Goal: Task Accomplishment & Management: Use online tool/utility

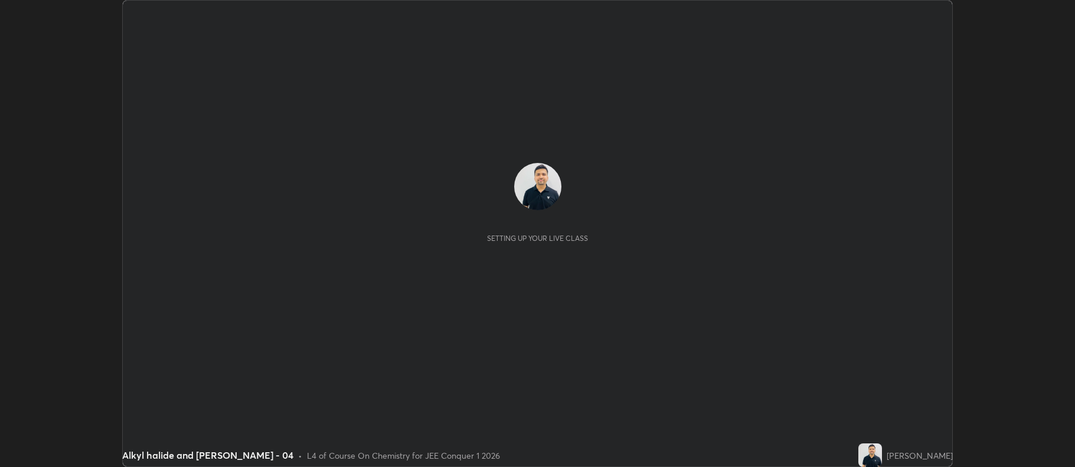
scroll to position [467, 1075]
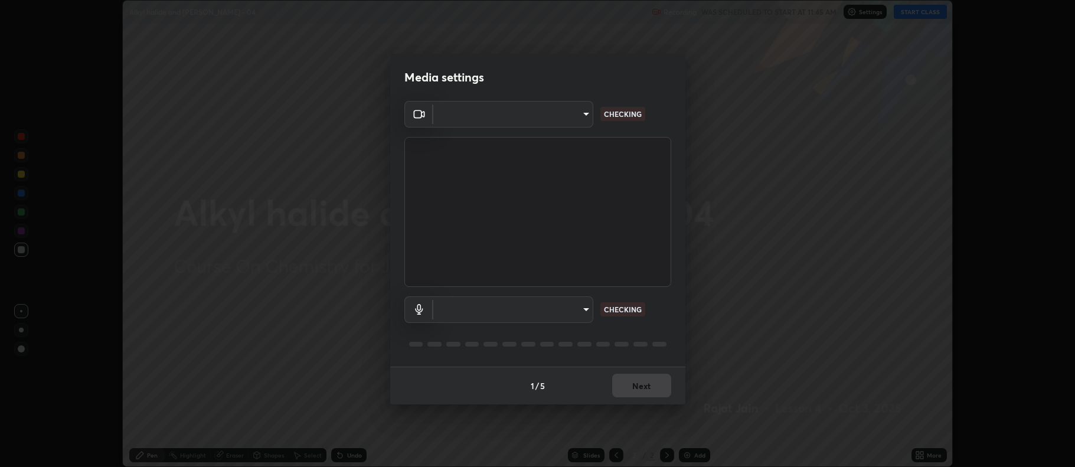
type input "ff6c2ab0558fce6a6a82d7d5f90cca75b578d0ecce094995c07ad100423c80ec"
type input "c02de0821f74dbbd77b5c2f902ddfb4e5cfa4ce84945f56ef9e43fc5f55c7336"
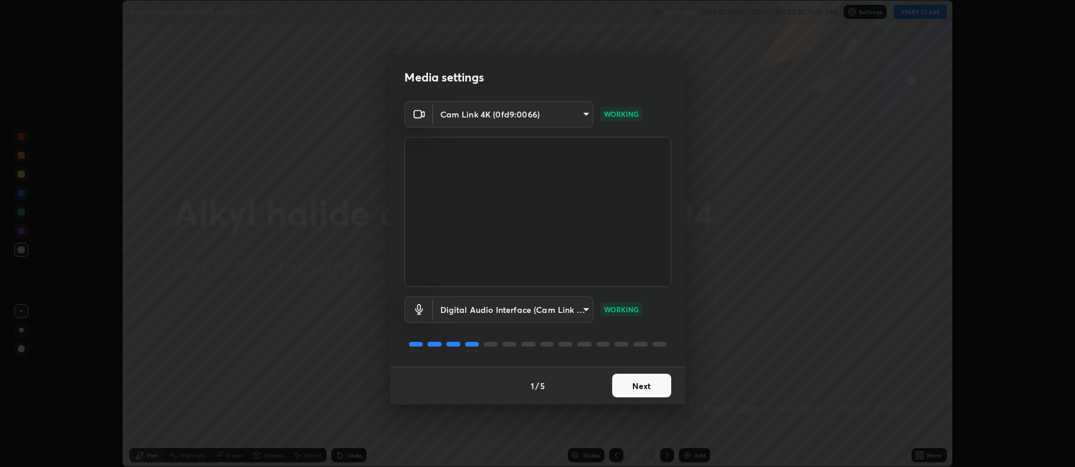
click at [639, 385] on button "Next" at bounding box center [641, 386] width 59 height 24
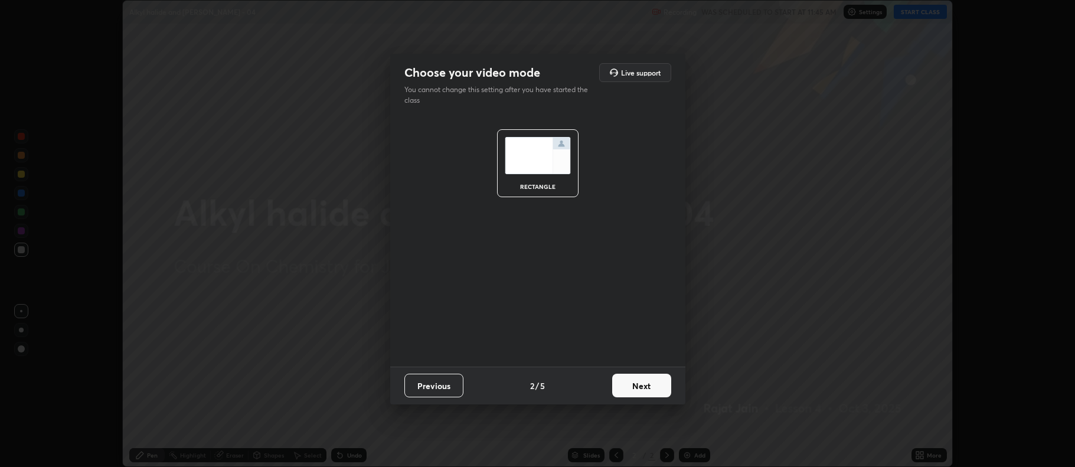
click at [641, 381] on button "Next" at bounding box center [641, 386] width 59 height 24
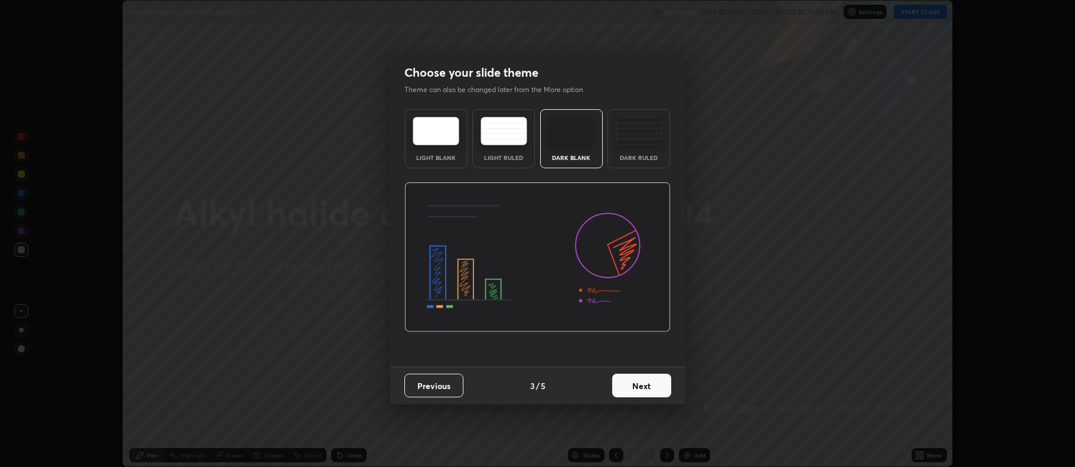
click at [642, 383] on button "Next" at bounding box center [641, 386] width 59 height 24
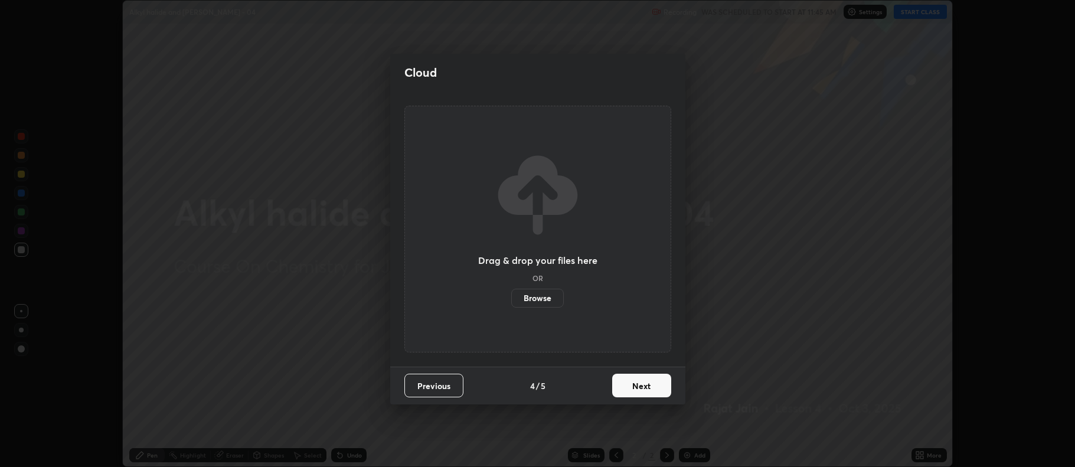
click at [642, 385] on button "Next" at bounding box center [641, 386] width 59 height 24
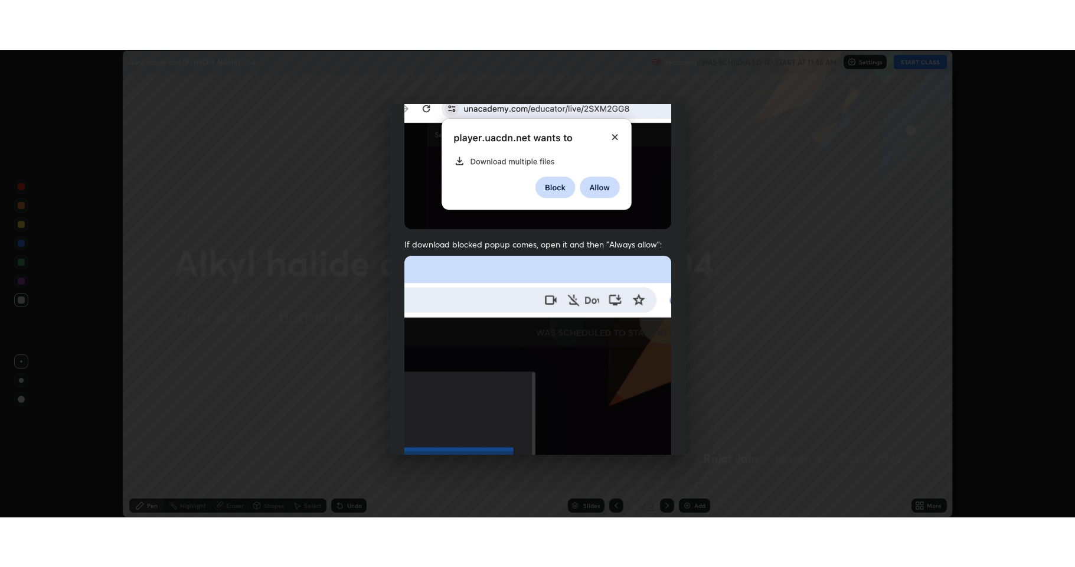
scroll to position [240, 0]
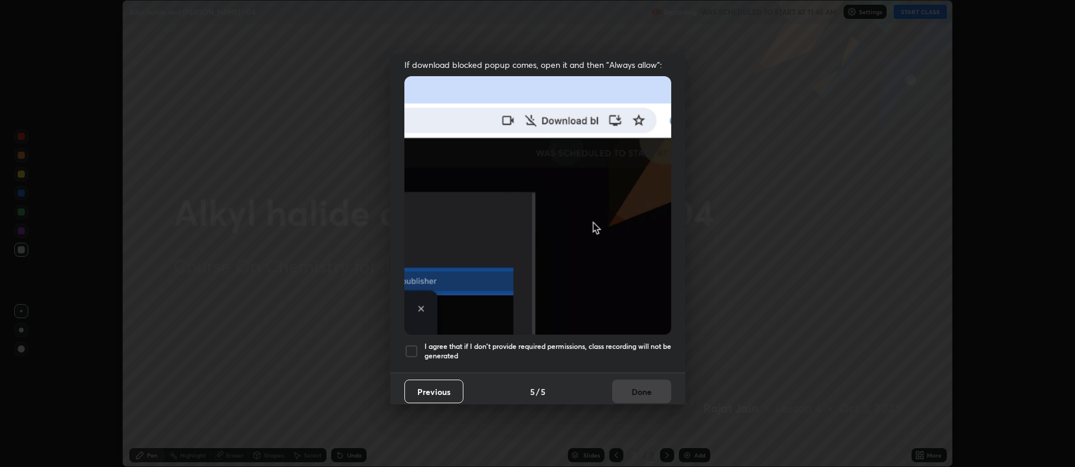
click at [412, 344] on div at bounding box center [411, 351] width 14 height 14
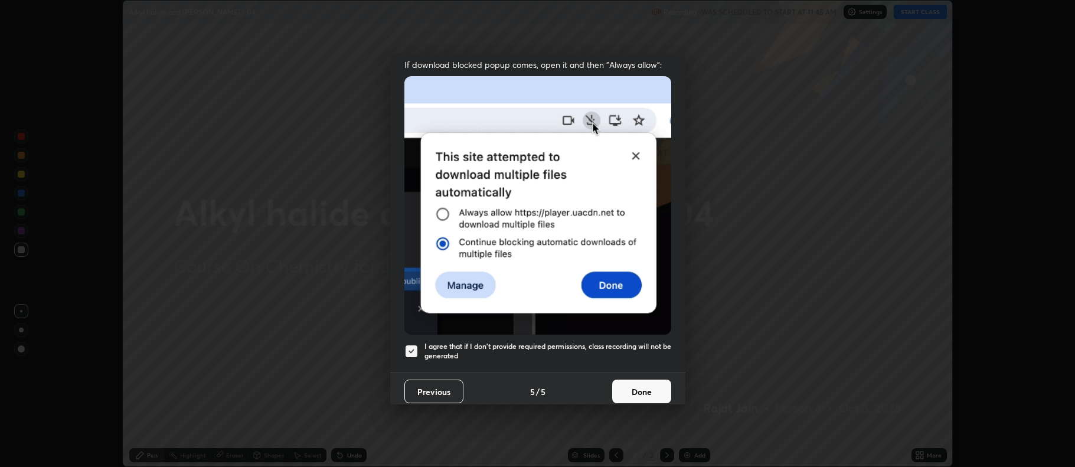
click at [637, 385] on button "Done" at bounding box center [641, 392] width 59 height 24
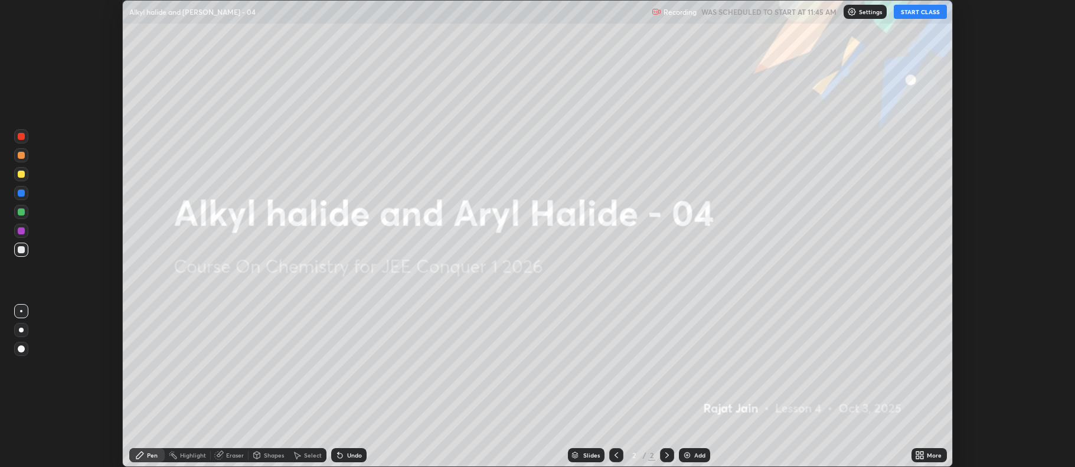
click at [922, 13] on button "START CLASS" at bounding box center [920, 12] width 53 height 14
click at [927, 457] on div "More" at bounding box center [929, 455] width 35 height 14
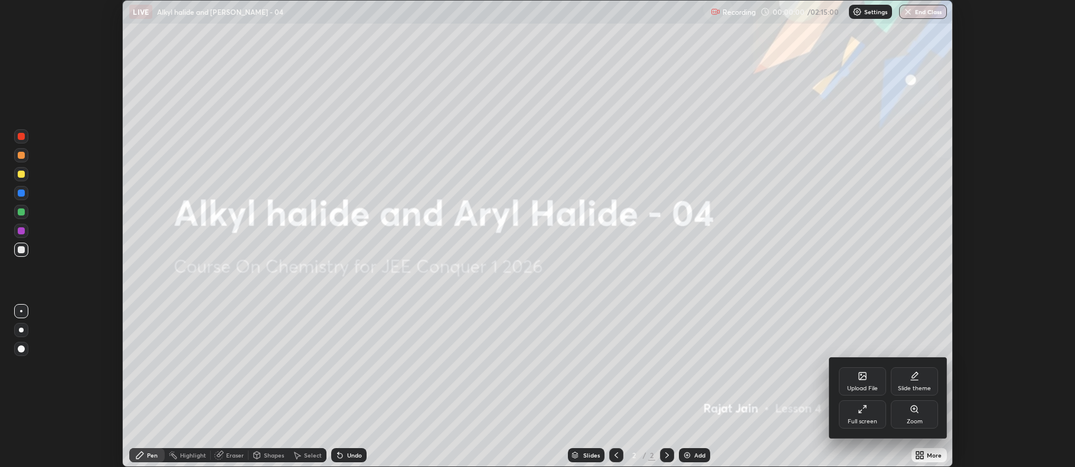
click at [872, 414] on div "Full screen" at bounding box center [862, 414] width 47 height 28
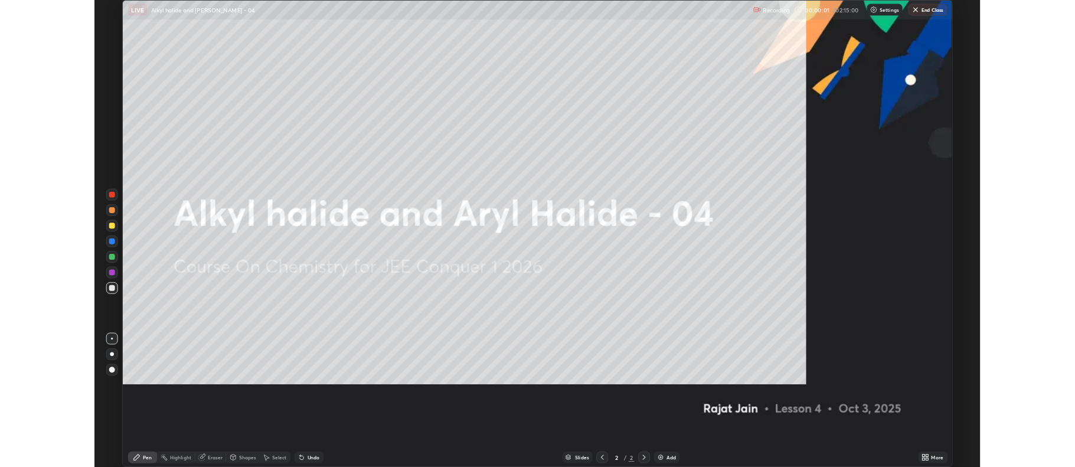
scroll to position [567, 1075]
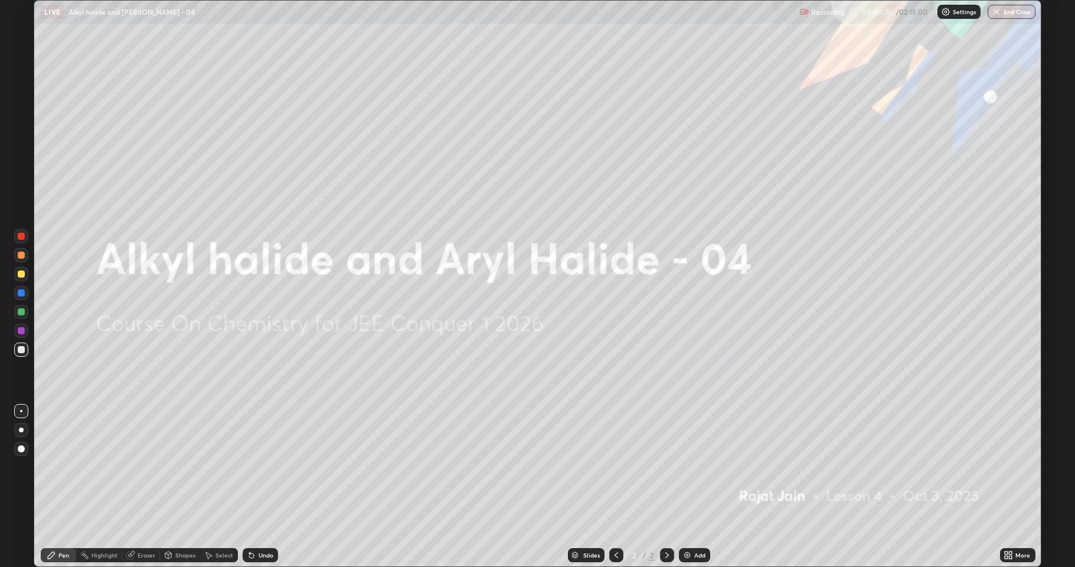
click at [1011, 466] on icon at bounding box center [1011, 552] width 3 height 3
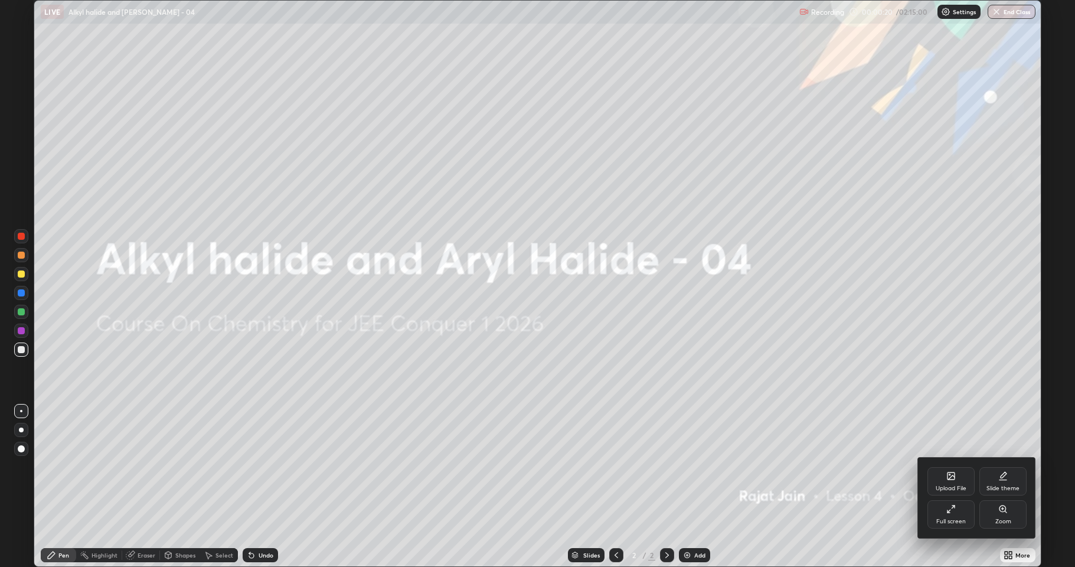
click at [952, 466] on div "Full screen" at bounding box center [951, 514] width 47 height 28
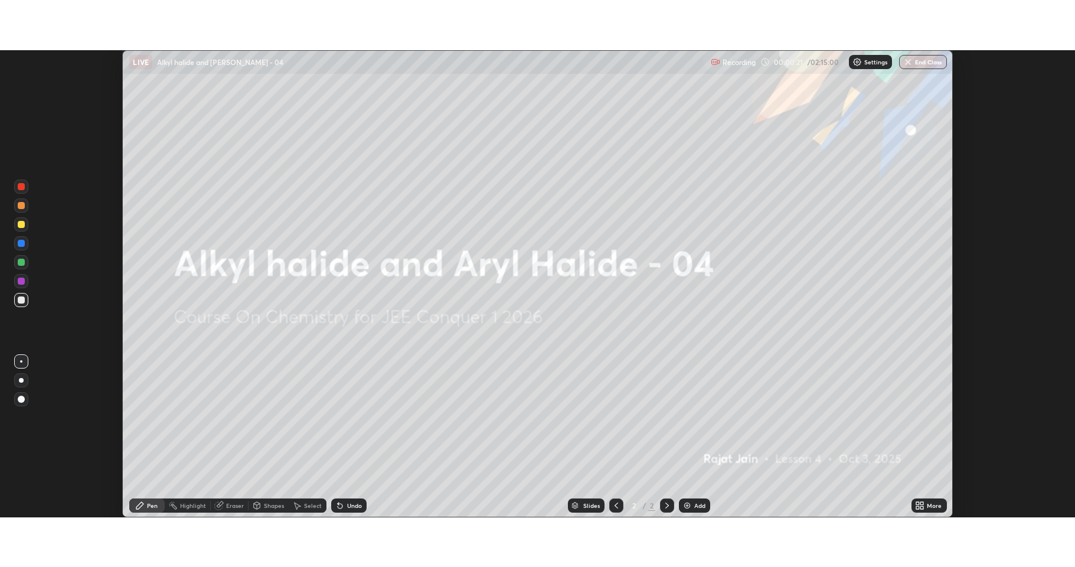
scroll to position [58578, 57969]
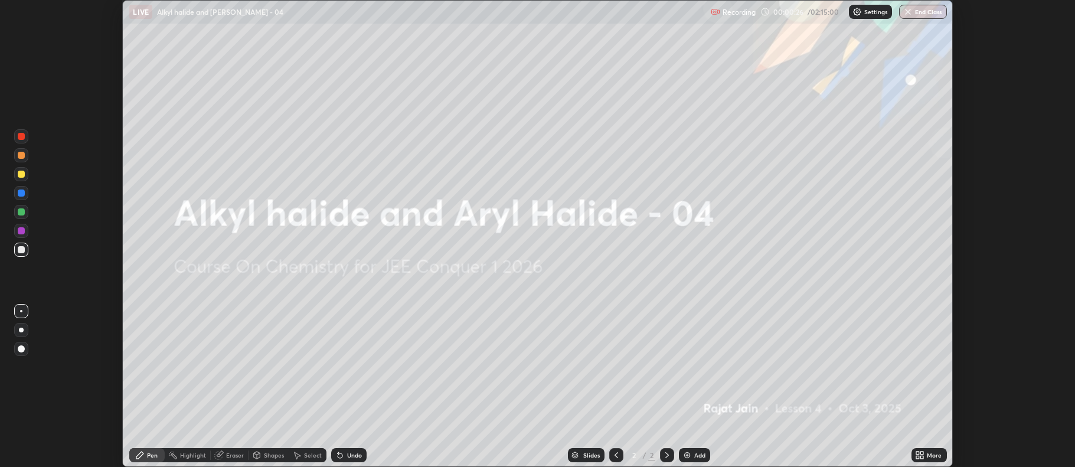
click at [931, 453] on div "More" at bounding box center [934, 455] width 15 height 6
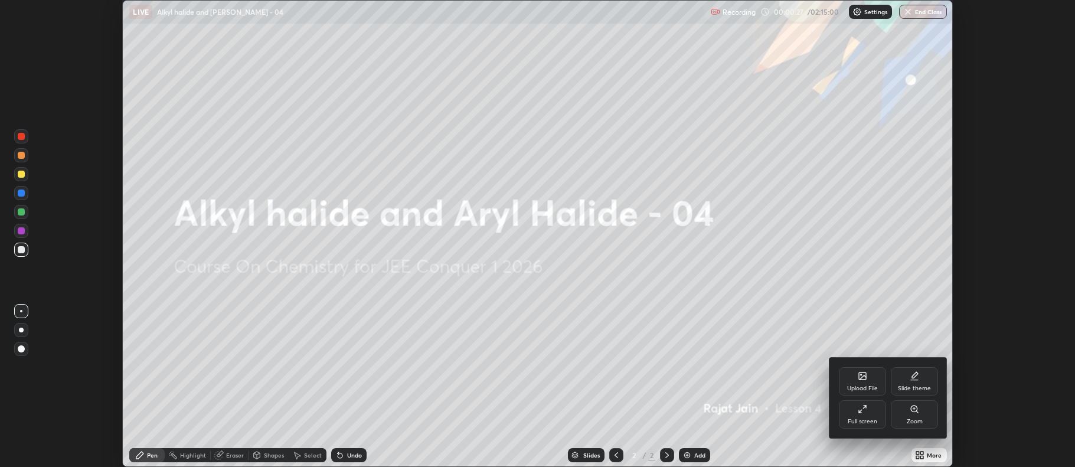
click at [857, 410] on div "Full screen" at bounding box center [862, 414] width 47 height 28
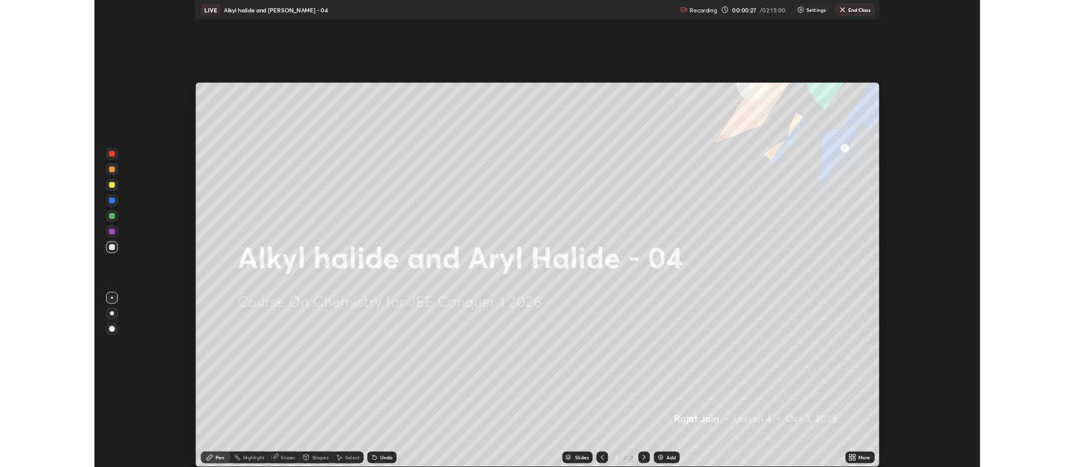
scroll to position [567, 1075]
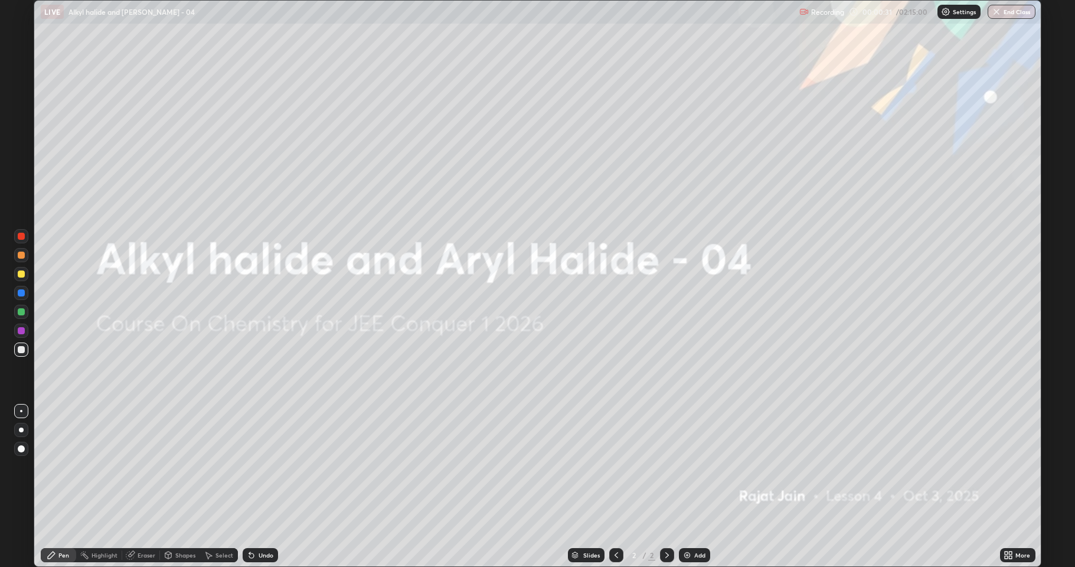
click at [691, 466] on div "Add" at bounding box center [694, 555] width 31 height 14
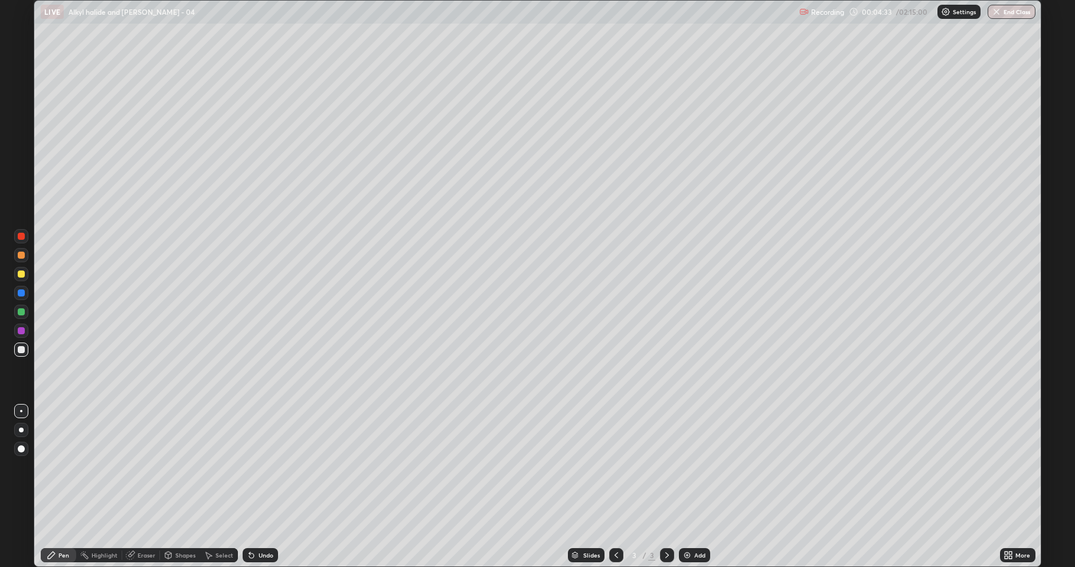
click at [1021, 466] on div "More" at bounding box center [1023, 555] width 15 height 6
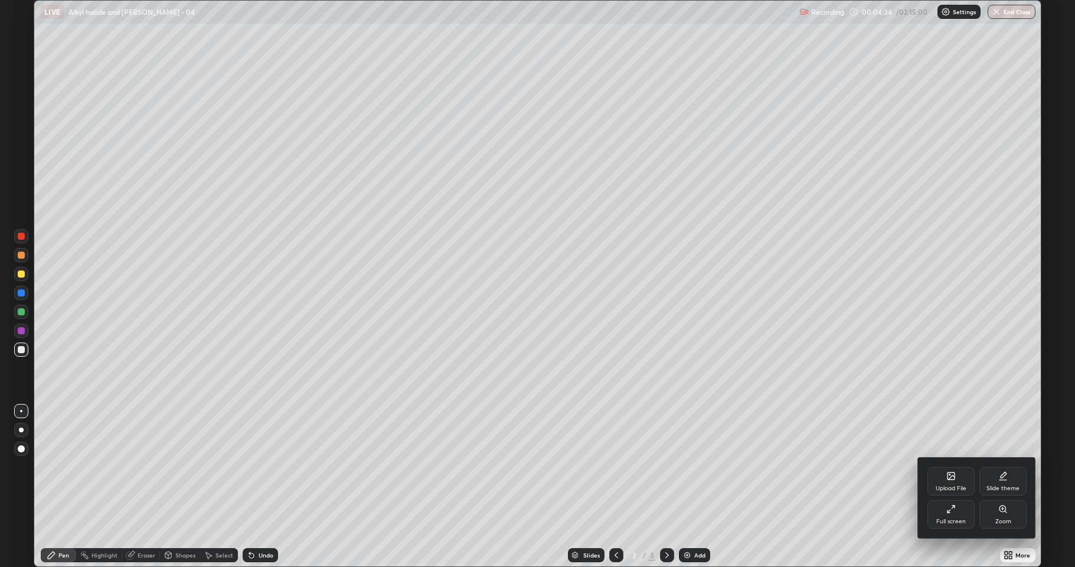
click at [948, 466] on div "Full screen" at bounding box center [951, 514] width 47 height 28
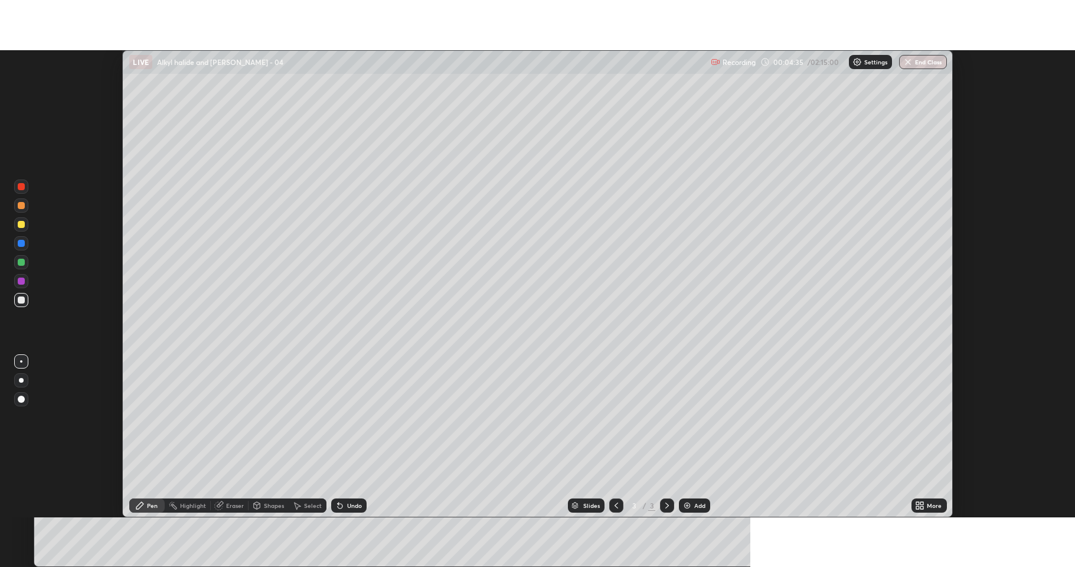
scroll to position [58578, 57969]
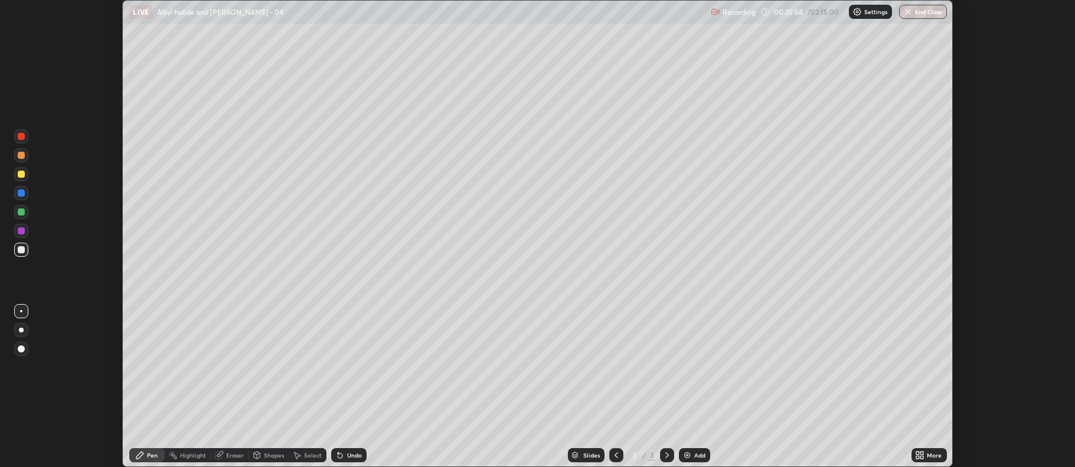
click at [690, 451] on img at bounding box center [687, 455] width 9 height 9
click at [348, 459] on div "Undo" at bounding box center [348, 455] width 35 height 14
click at [353, 453] on div "Undo" at bounding box center [354, 455] width 15 height 6
click at [354, 453] on div "Undo" at bounding box center [354, 455] width 15 height 6
click at [696, 453] on div "Add" at bounding box center [699, 455] width 11 height 6
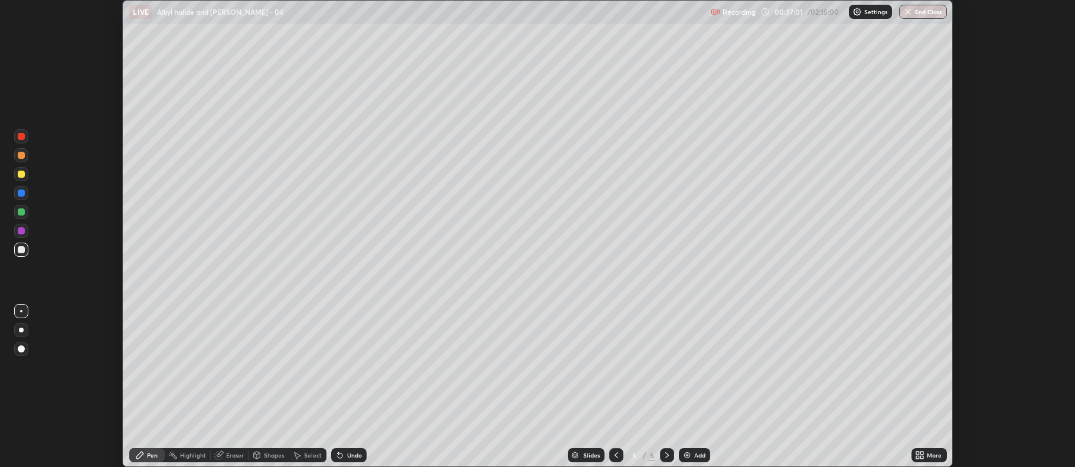
click at [918, 457] on icon at bounding box center [917, 457] width 3 height 3
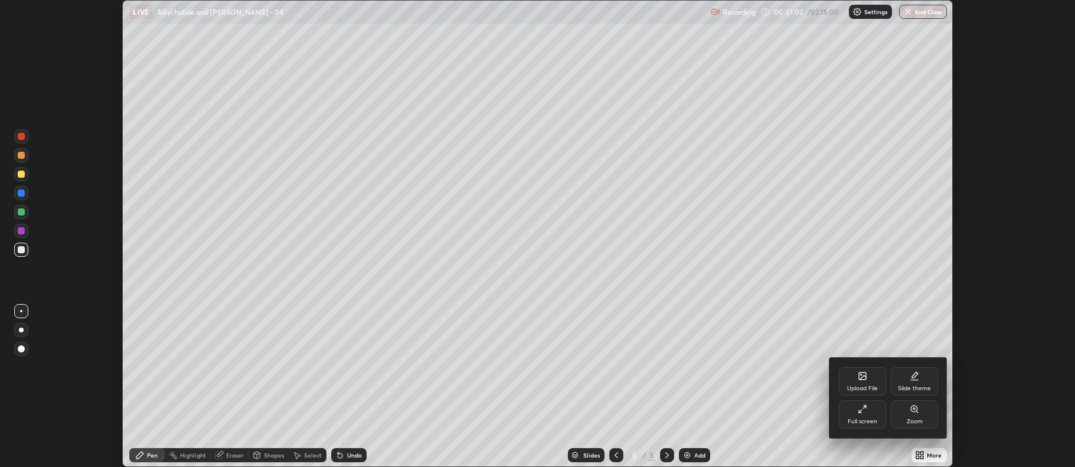
click at [863, 413] on icon at bounding box center [862, 408] width 9 height 9
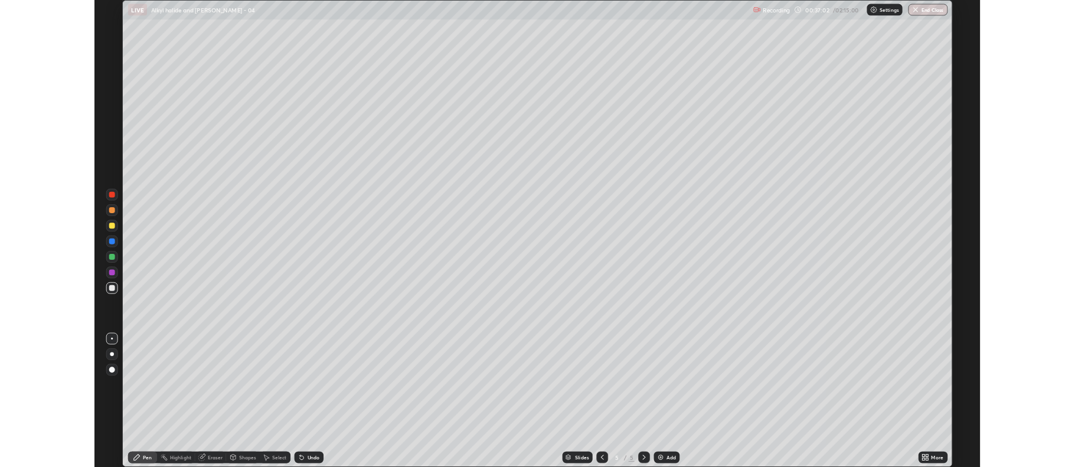
scroll to position [567, 1075]
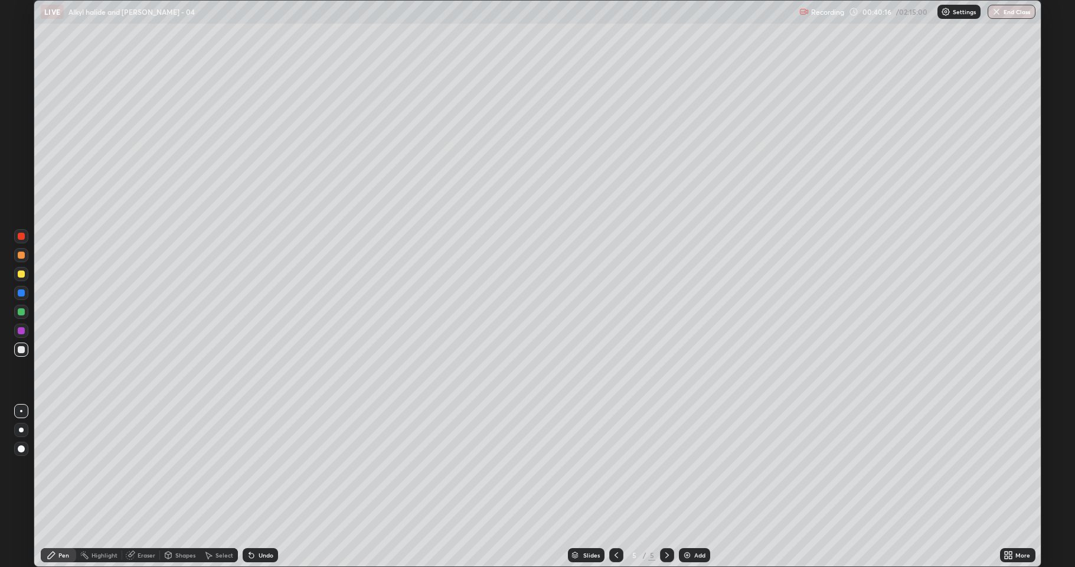
click at [696, 466] on div "Add" at bounding box center [699, 555] width 11 height 6
click at [260, 466] on div "Undo" at bounding box center [266, 555] width 15 height 6
click at [259, 466] on div "Undo" at bounding box center [266, 555] width 15 height 6
click at [250, 466] on icon at bounding box center [251, 555] width 5 height 5
click at [139, 466] on div "Eraser" at bounding box center [147, 555] width 18 height 6
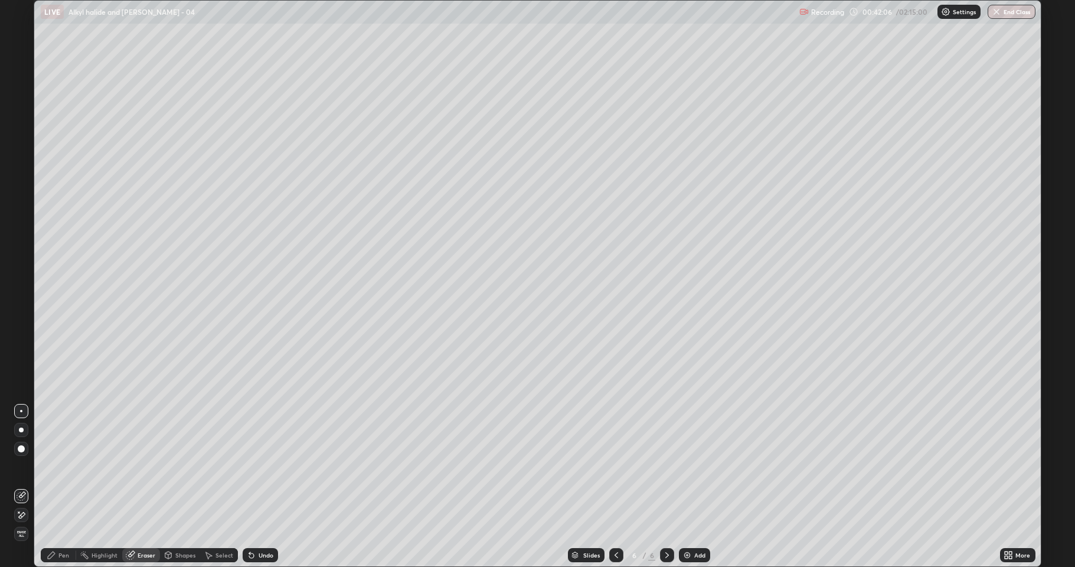
click at [60, 466] on div "Pen" at bounding box center [63, 555] width 11 height 6
click at [19, 312] on div at bounding box center [21, 311] width 7 height 7
click at [690, 466] on img at bounding box center [687, 554] width 9 height 9
click at [19, 344] on div at bounding box center [21, 349] width 14 height 14
click at [249, 466] on icon at bounding box center [251, 555] width 5 height 5
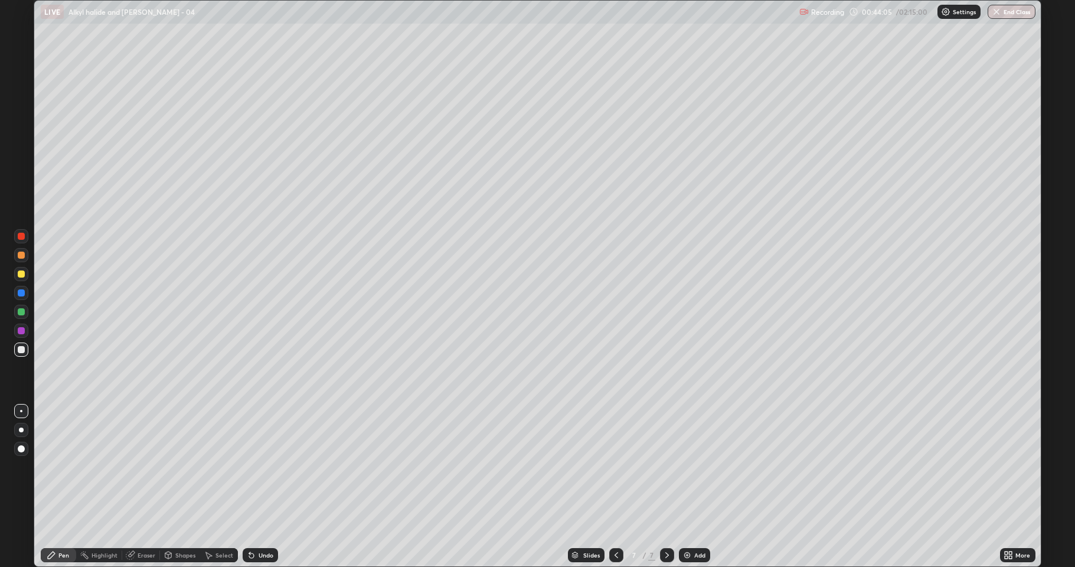
click at [261, 466] on div "Undo" at bounding box center [266, 555] width 15 height 6
click at [267, 466] on div "Undo" at bounding box center [260, 555] width 35 height 14
click at [258, 466] on div "Undo" at bounding box center [260, 555] width 35 height 14
click at [259, 466] on div "Undo" at bounding box center [266, 555] width 15 height 6
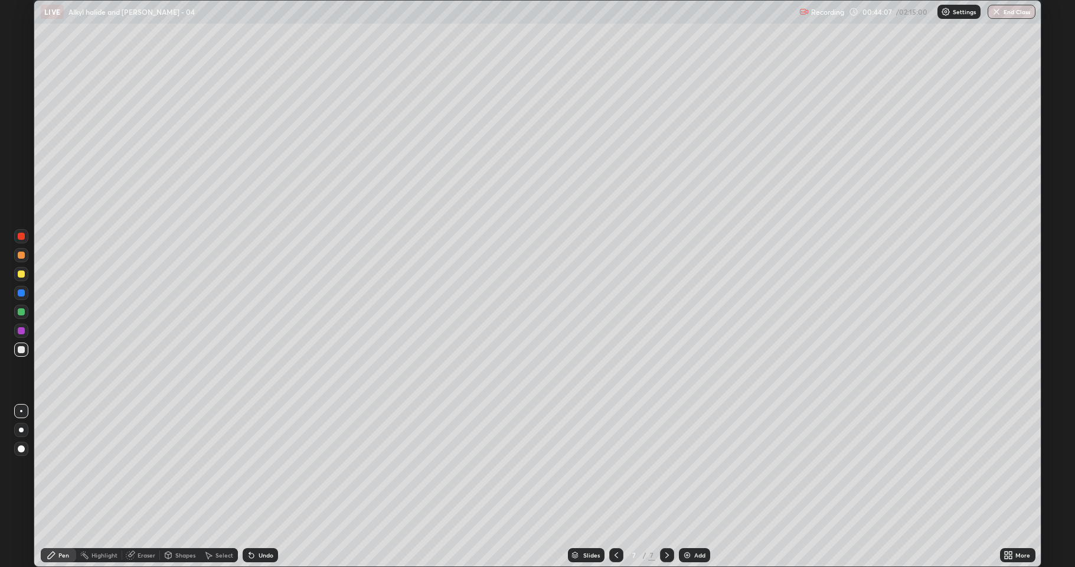
click at [260, 466] on div "Undo" at bounding box center [266, 555] width 15 height 6
click at [262, 466] on div "Undo" at bounding box center [266, 555] width 15 height 6
click at [694, 466] on div "Add" at bounding box center [699, 555] width 11 height 6
click at [18, 268] on div at bounding box center [21, 274] width 14 height 14
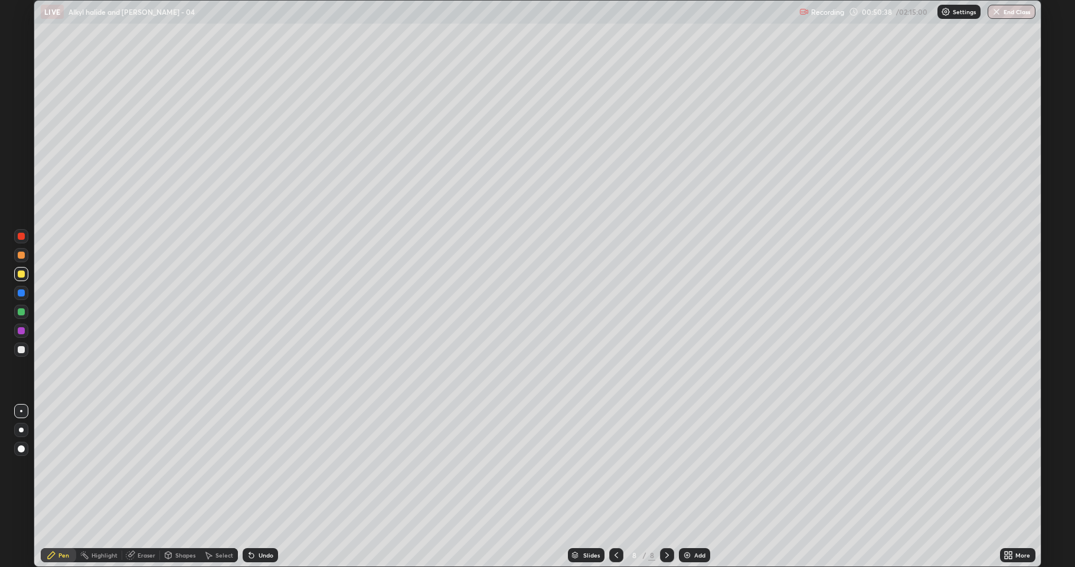
click at [697, 466] on div "Add" at bounding box center [699, 555] width 11 height 6
click at [252, 466] on icon at bounding box center [251, 555] width 5 height 5
click at [26, 351] on div at bounding box center [21, 349] width 14 height 14
click at [696, 466] on div "Add" at bounding box center [699, 555] width 11 height 6
click at [259, 466] on div "Undo" at bounding box center [266, 555] width 15 height 6
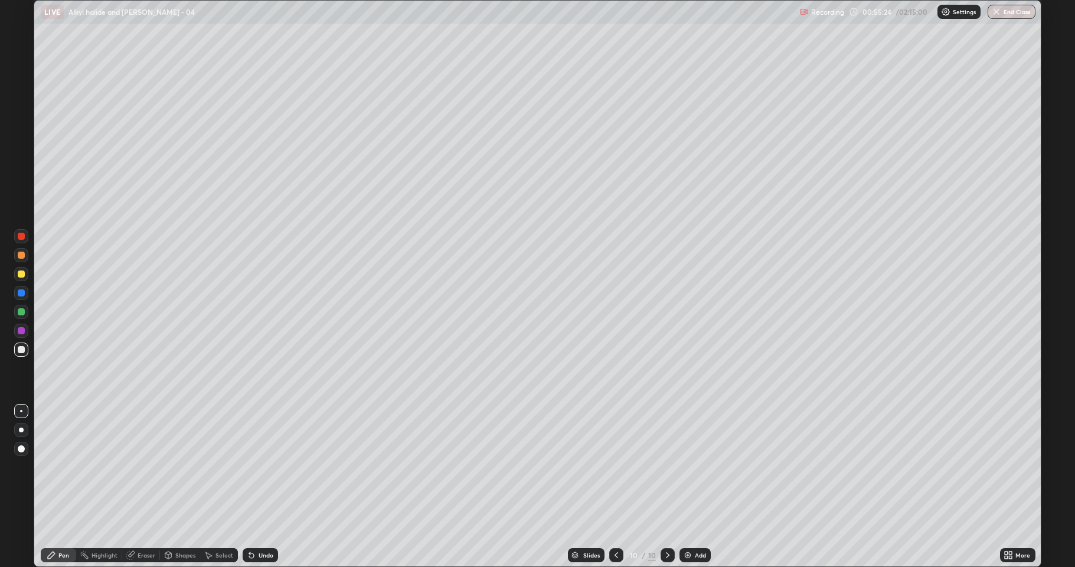
click at [696, 466] on div "Add" at bounding box center [700, 555] width 11 height 6
click at [23, 275] on div at bounding box center [21, 273] width 7 height 7
click at [701, 466] on div "Add" at bounding box center [699, 555] width 11 height 6
click at [23, 350] on div at bounding box center [21, 349] width 7 height 7
click at [612, 466] on icon at bounding box center [616, 554] width 9 height 9
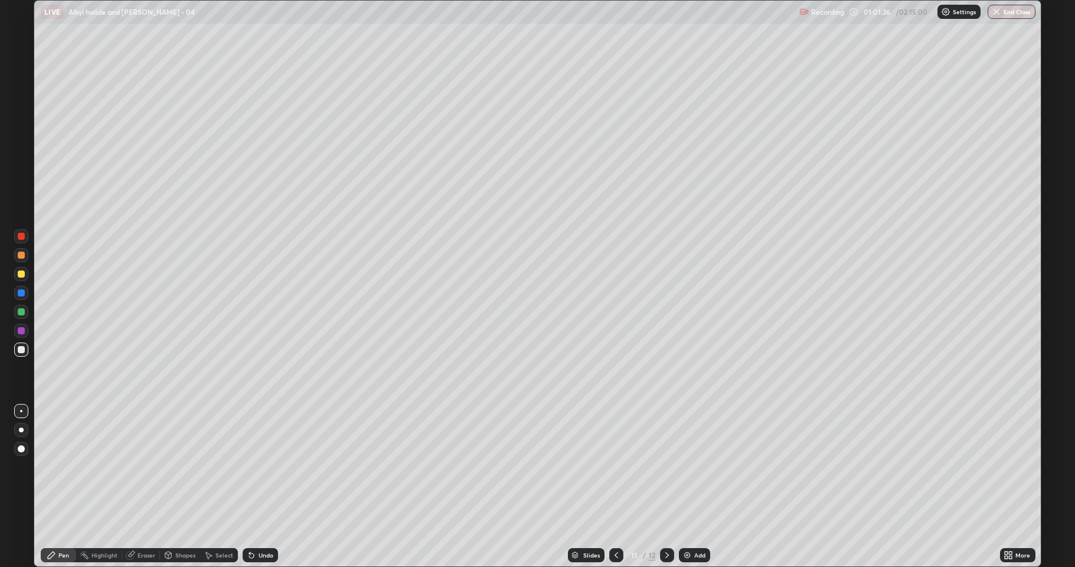
click at [662, 466] on icon at bounding box center [666, 554] width 9 height 9
click at [138, 466] on div "Eraser" at bounding box center [147, 555] width 18 height 6
click at [64, 466] on div "Pen" at bounding box center [63, 555] width 11 height 6
click at [702, 466] on div "Add" at bounding box center [699, 555] width 11 height 6
click at [262, 466] on div "Undo" at bounding box center [266, 555] width 15 height 6
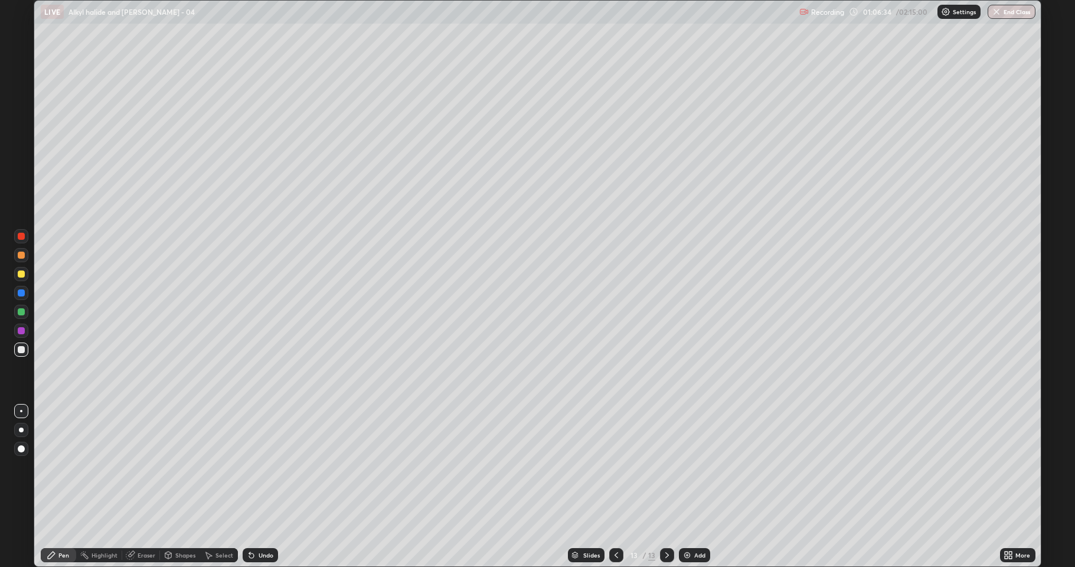
click at [260, 466] on div "Undo" at bounding box center [266, 555] width 15 height 6
click at [262, 466] on div "Undo" at bounding box center [266, 555] width 15 height 6
click at [264, 466] on div "Undo" at bounding box center [266, 555] width 15 height 6
click at [259, 466] on div "Undo" at bounding box center [266, 555] width 15 height 6
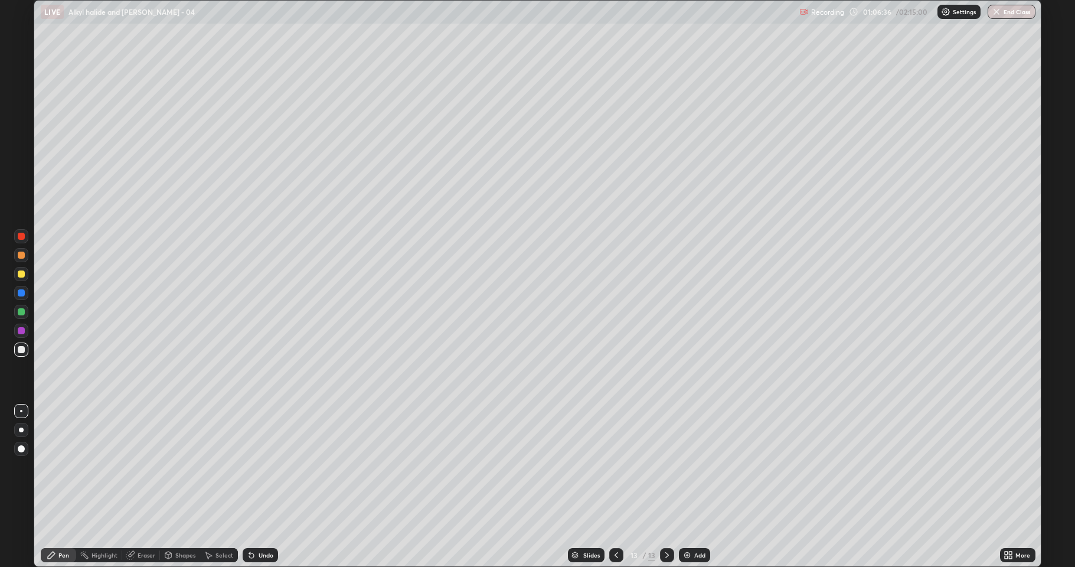
click at [262, 466] on div "Undo" at bounding box center [266, 555] width 15 height 6
click at [686, 466] on img at bounding box center [687, 554] width 9 height 9
click at [619, 466] on div at bounding box center [616, 555] width 14 height 14
click at [706, 466] on div "Add" at bounding box center [694, 555] width 31 height 14
click at [139, 466] on div "Eraser" at bounding box center [147, 555] width 18 height 6
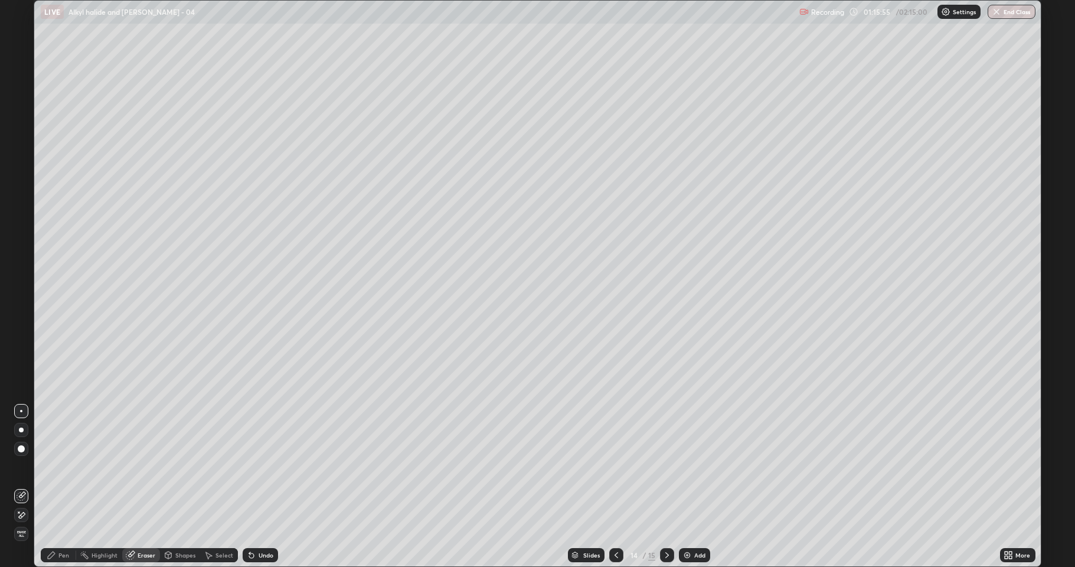
click at [21, 466] on span "Erase all" at bounding box center [21, 533] width 13 height 7
click at [59, 466] on div "Pen" at bounding box center [63, 555] width 11 height 6
click at [692, 466] on div "Add" at bounding box center [694, 555] width 31 height 14
click at [257, 466] on div "Undo" at bounding box center [260, 555] width 35 height 14
click at [134, 466] on icon at bounding box center [130, 554] width 9 height 9
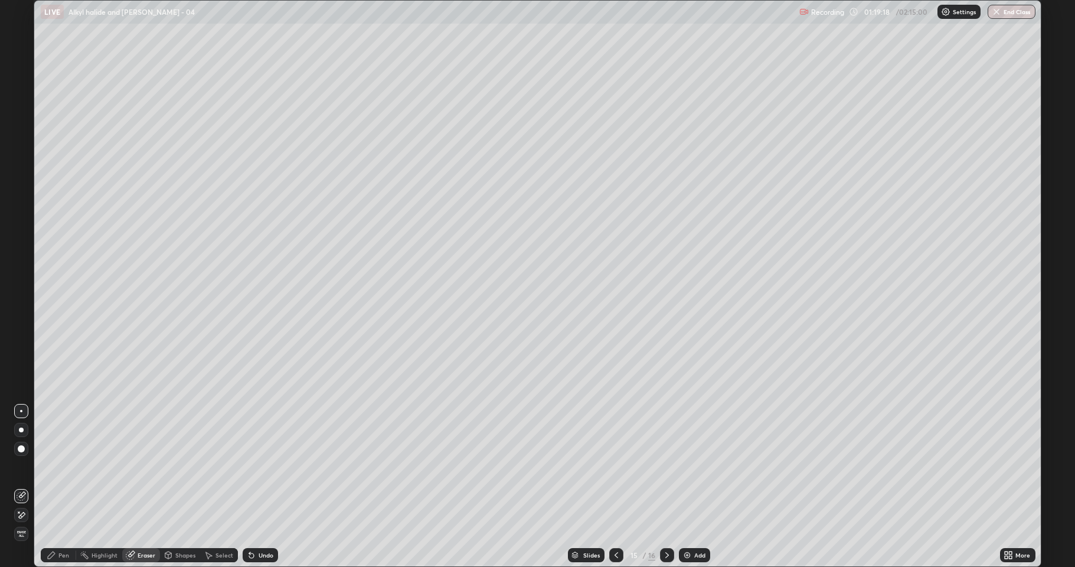
click at [48, 466] on icon at bounding box center [51, 554] width 9 height 9
click at [24, 270] on div at bounding box center [21, 273] width 7 height 7
click at [21, 350] on div at bounding box center [21, 349] width 7 height 7
click at [259, 466] on div "Undo" at bounding box center [266, 555] width 15 height 6
click at [136, 466] on div "Eraser" at bounding box center [141, 555] width 38 height 14
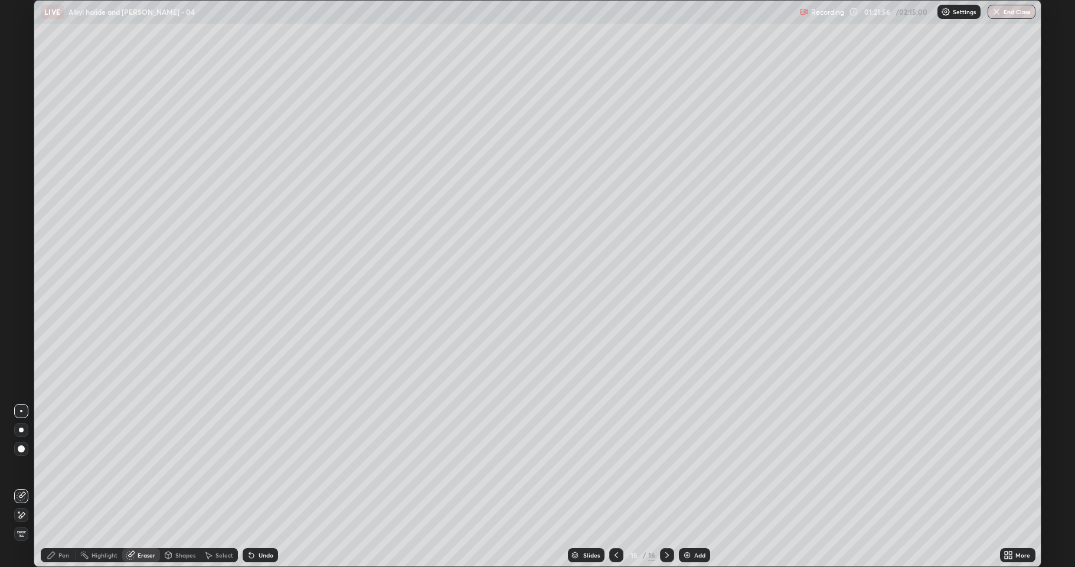
click at [57, 466] on div "Pen" at bounding box center [58, 555] width 35 height 14
click at [256, 466] on div "Undo" at bounding box center [260, 555] width 35 height 14
click at [254, 466] on div "Undo" at bounding box center [260, 555] width 35 height 14
click at [251, 466] on icon at bounding box center [251, 555] width 5 height 5
click at [250, 466] on icon at bounding box center [251, 555] width 5 height 5
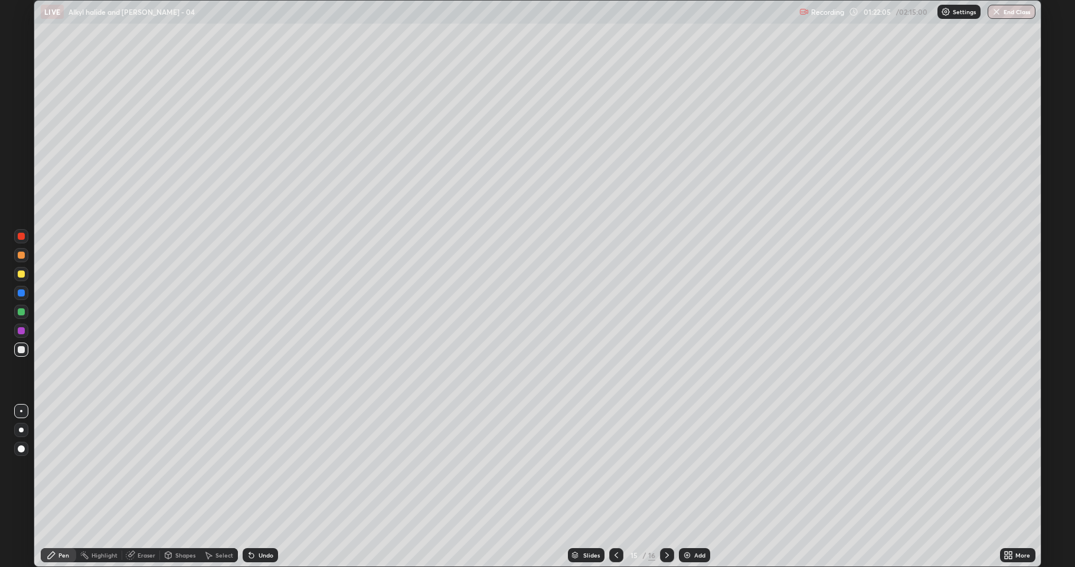
click at [249, 466] on icon at bounding box center [251, 555] width 5 height 5
click at [698, 466] on div "Add" at bounding box center [699, 555] width 11 height 6
click at [256, 466] on div "Undo" at bounding box center [260, 555] width 35 height 14
click at [263, 466] on div "Undo" at bounding box center [266, 555] width 15 height 6
click at [259, 466] on div "Undo" at bounding box center [266, 555] width 15 height 6
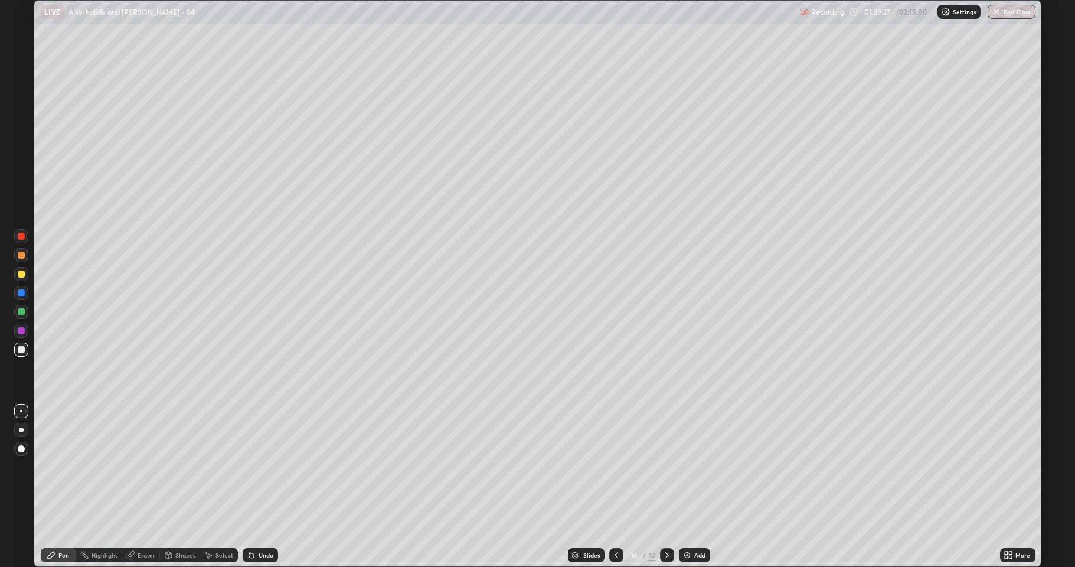
click at [19, 272] on div at bounding box center [21, 273] width 7 height 7
click at [259, 466] on div "Undo" at bounding box center [260, 555] width 35 height 14
click at [262, 466] on div "Undo" at bounding box center [260, 555] width 35 height 14
click at [688, 466] on img at bounding box center [687, 554] width 9 height 9
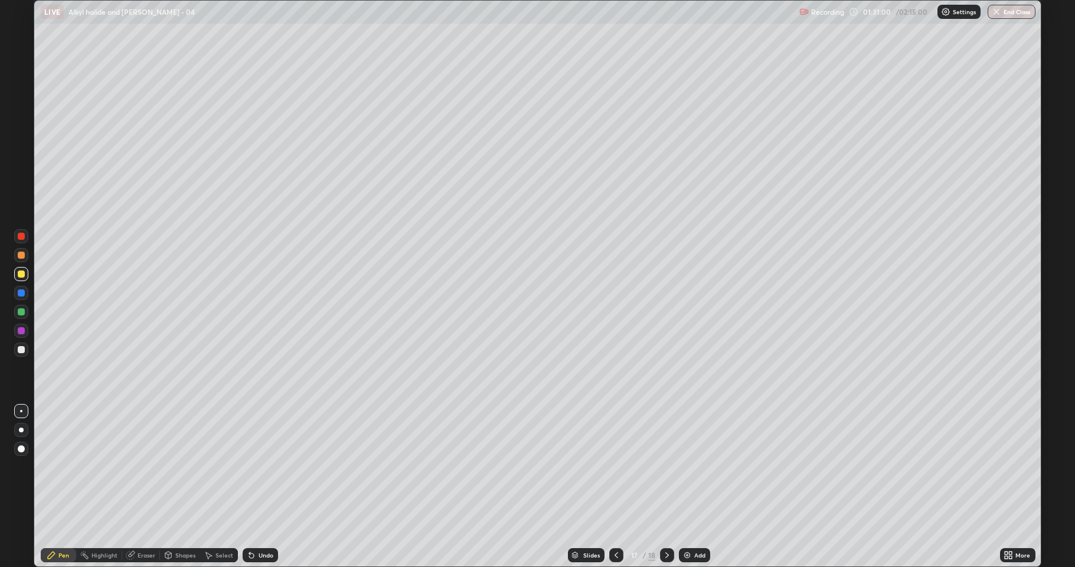
click at [616, 466] on icon at bounding box center [616, 554] width 9 height 9
click at [691, 466] on img at bounding box center [687, 554] width 9 height 9
click at [21, 344] on div at bounding box center [21, 349] width 14 height 14
click at [138, 466] on div "Eraser" at bounding box center [141, 555] width 38 height 14
click at [60, 466] on div "Pen" at bounding box center [63, 555] width 11 height 6
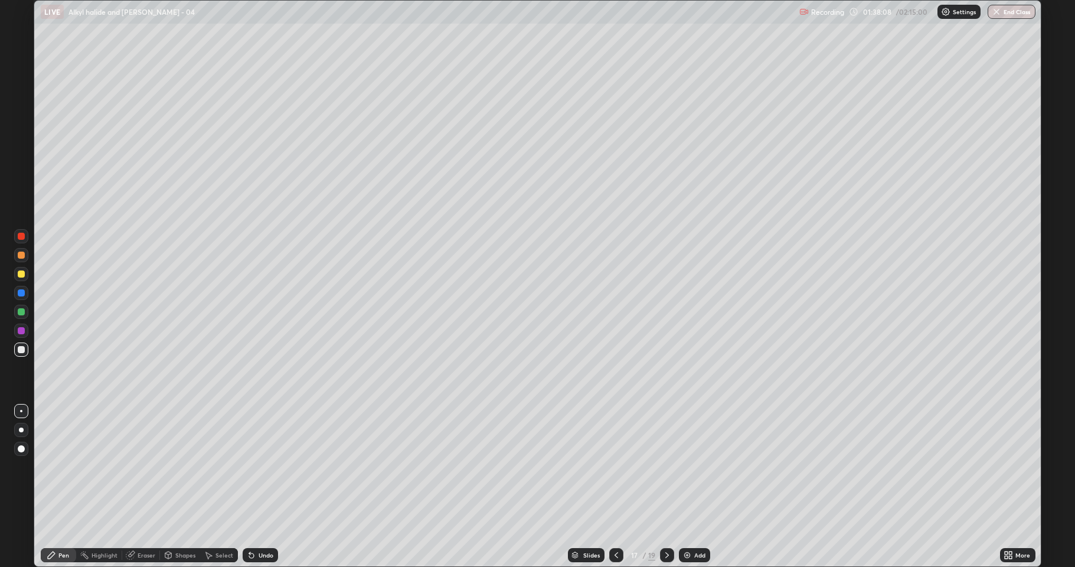
click at [147, 466] on div "Eraser" at bounding box center [141, 555] width 38 height 14
click at [19, 466] on icon at bounding box center [18, 511] width 1 height 1
click at [59, 466] on div "Pen" at bounding box center [58, 555] width 35 height 14
click at [15, 345] on div at bounding box center [21, 349] width 14 height 14
click at [693, 466] on div "Add" at bounding box center [694, 555] width 31 height 14
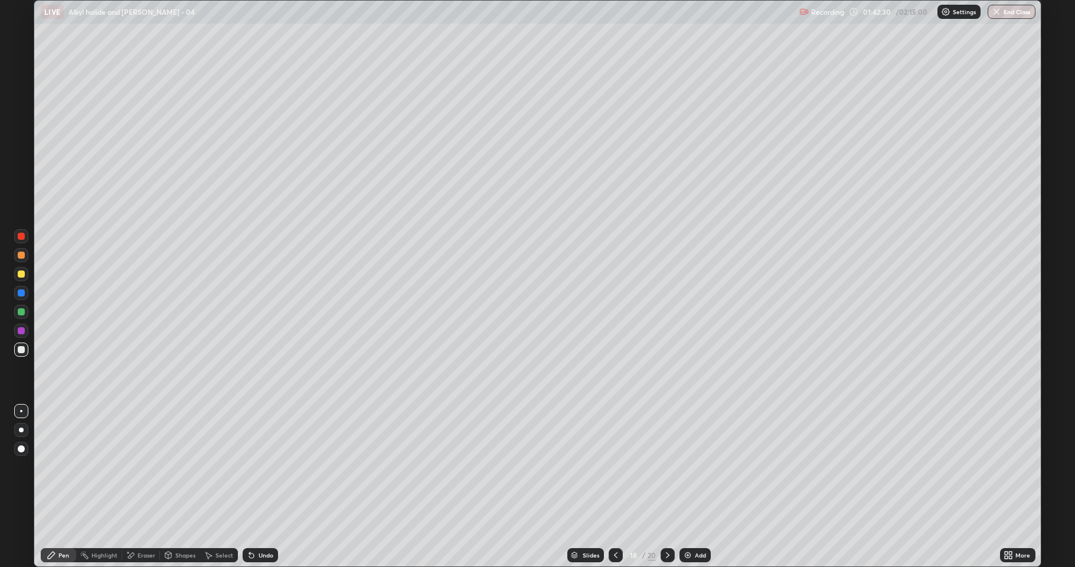
click at [18, 345] on div at bounding box center [21, 349] width 14 height 14
click at [18, 257] on div at bounding box center [21, 255] width 7 height 7
click at [609, 466] on div at bounding box center [616, 555] width 14 height 14
click at [667, 466] on icon at bounding box center [667, 554] width 9 height 9
click at [686, 466] on div "Add" at bounding box center [695, 555] width 31 height 14
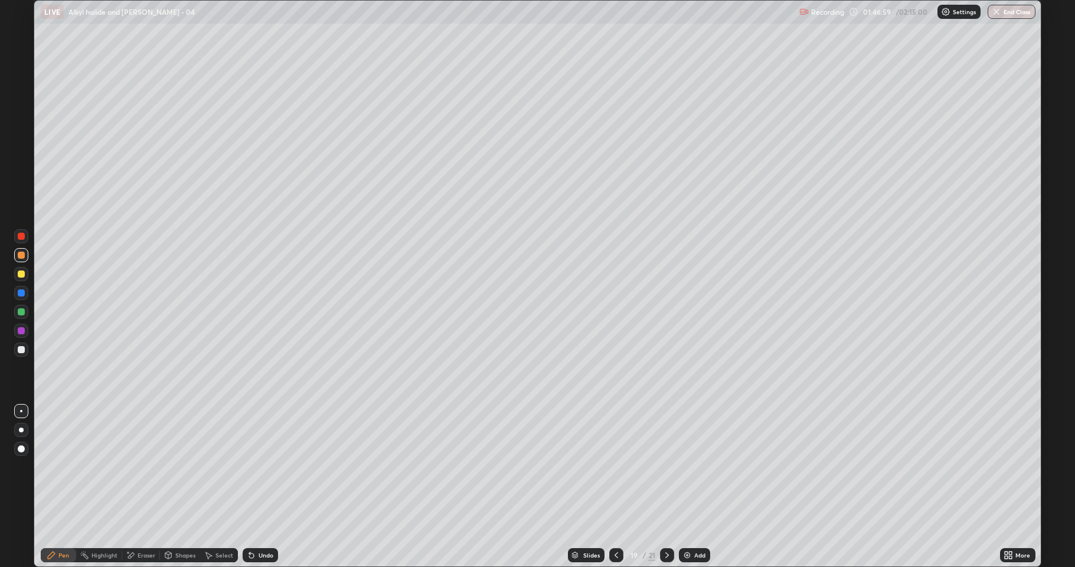
click at [256, 466] on div "Undo" at bounding box center [260, 555] width 35 height 14
click at [262, 466] on div "Undo" at bounding box center [266, 555] width 15 height 6
click at [137, 466] on div "Eraser" at bounding box center [141, 555] width 38 height 14
click at [58, 466] on div "Pen" at bounding box center [58, 555] width 35 height 14
click at [700, 466] on div "Add" at bounding box center [694, 555] width 31 height 14
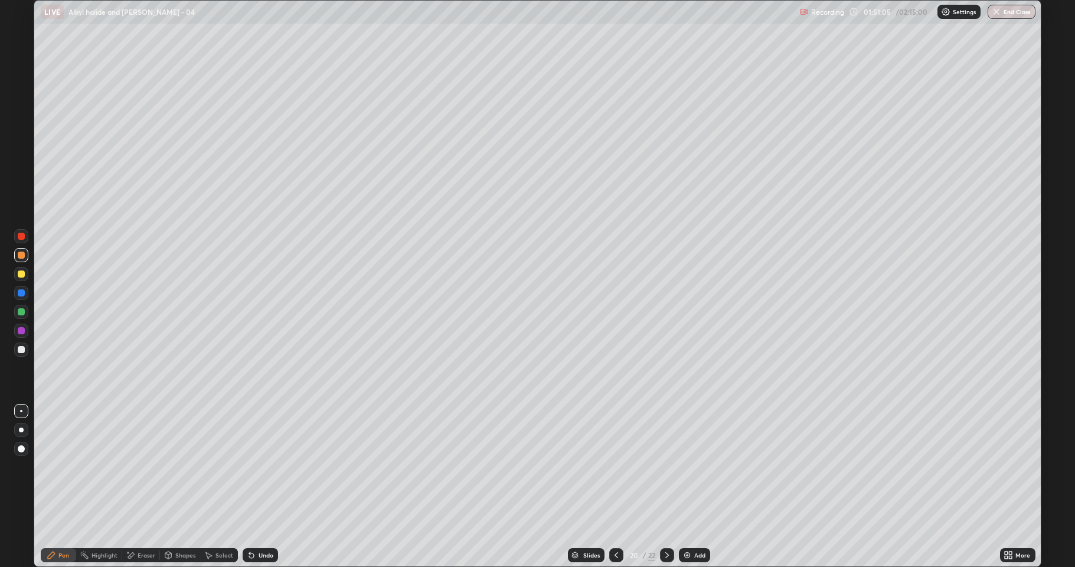
click at [21, 350] on div at bounding box center [21, 349] width 7 height 7
click at [24, 272] on div at bounding box center [21, 273] width 7 height 7
click at [16, 342] on div at bounding box center [21, 349] width 14 height 19
click at [692, 466] on div "Add" at bounding box center [694, 555] width 31 height 14
click at [250, 466] on icon at bounding box center [251, 555] width 5 height 5
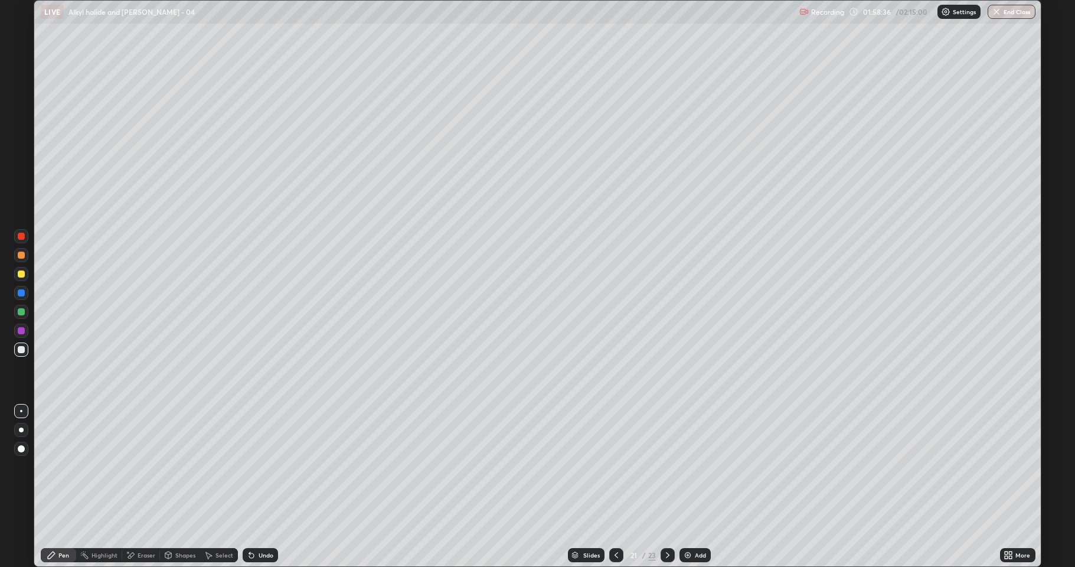
click at [256, 466] on div "Undo" at bounding box center [260, 555] width 35 height 14
click at [128, 466] on icon at bounding box center [131, 555] width 6 height 6
click at [46, 466] on div "Pen" at bounding box center [58, 555] width 35 height 14
click at [259, 466] on div "Undo" at bounding box center [266, 555] width 15 height 6
click at [139, 466] on div "Eraser" at bounding box center [141, 555] width 38 height 14
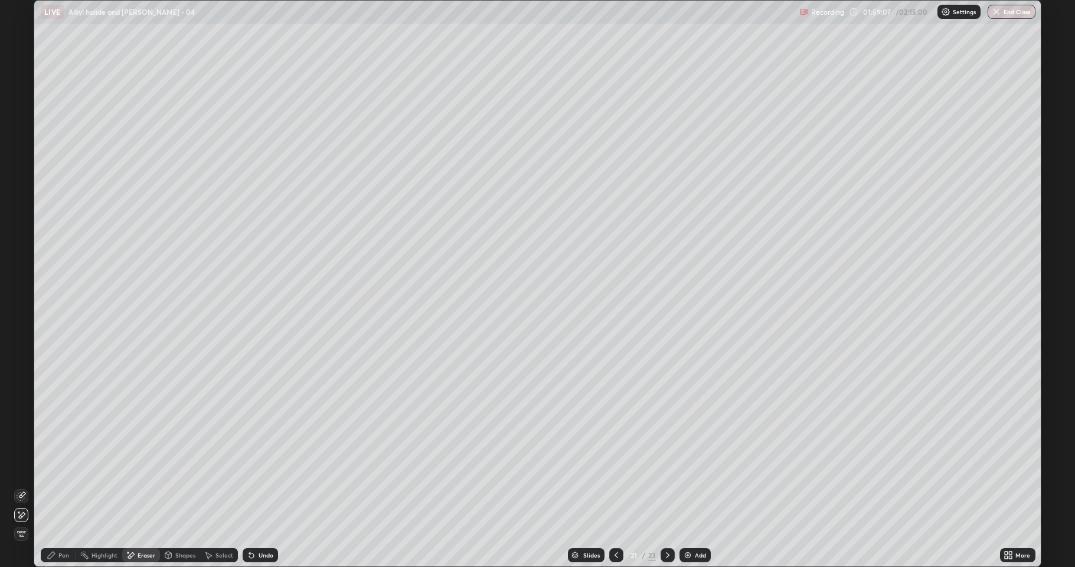
click at [54, 466] on icon at bounding box center [51, 554] width 7 height 7
click at [688, 466] on img at bounding box center [687, 554] width 9 height 9
click at [691, 466] on img at bounding box center [687, 554] width 9 height 9
click at [700, 466] on div "Add" at bounding box center [695, 555] width 31 height 14
click at [20, 273] on div at bounding box center [21, 273] width 7 height 7
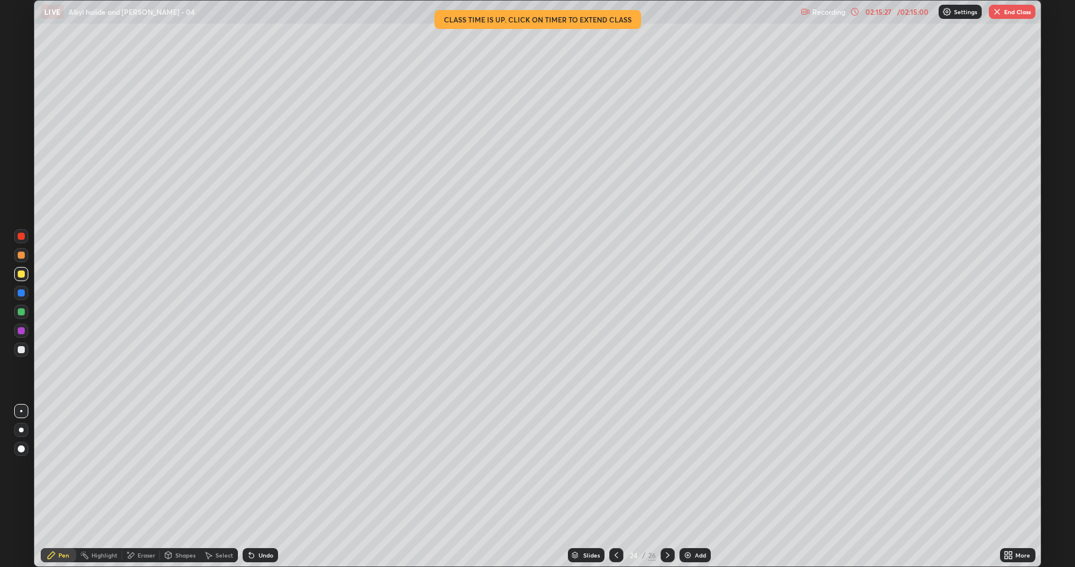
click at [19, 350] on div at bounding box center [21, 349] width 7 height 7
click at [19, 274] on div at bounding box center [21, 273] width 7 height 7
click at [1016, 7] on button "End Class" at bounding box center [1012, 12] width 47 height 14
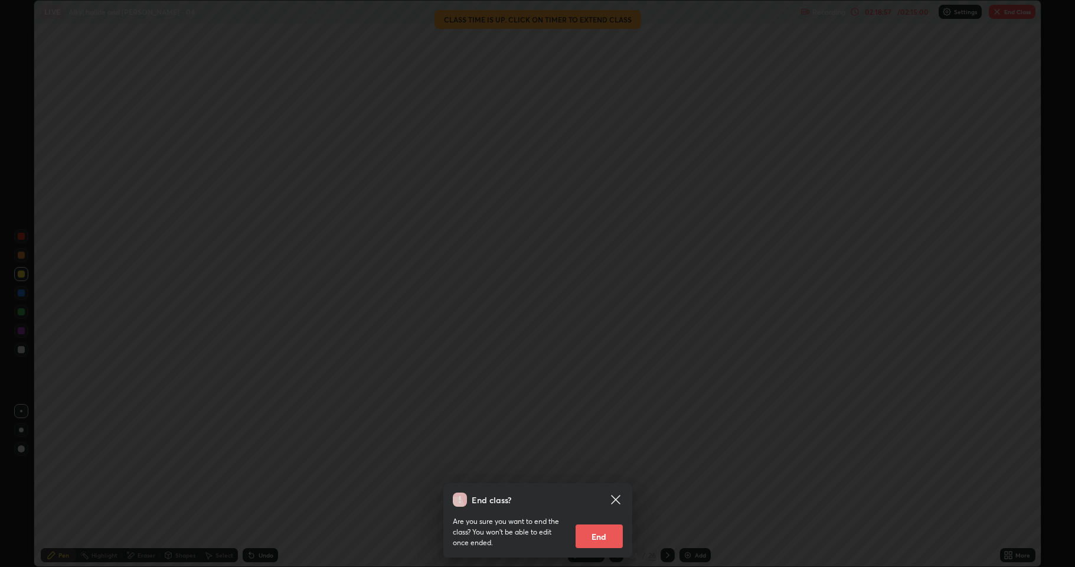
click at [604, 466] on button "End" at bounding box center [599, 536] width 47 height 24
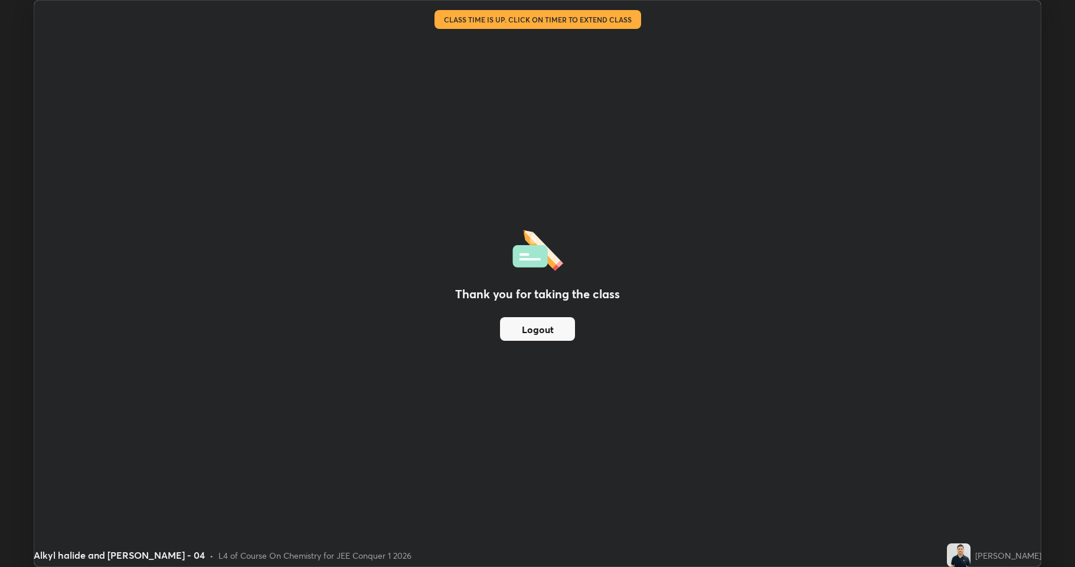
click at [539, 329] on button "Logout" at bounding box center [537, 329] width 75 height 24
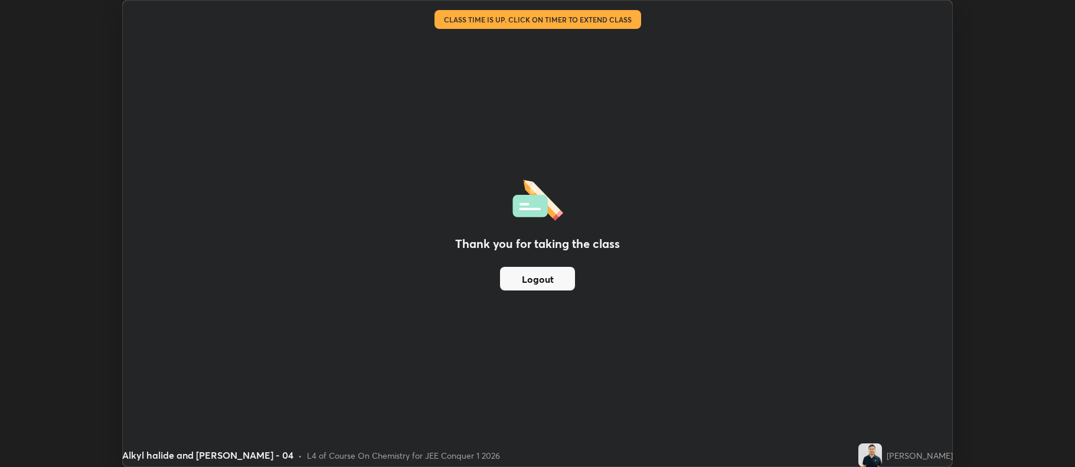
scroll to position [58578, 57969]
